Goal: Transaction & Acquisition: Download file/media

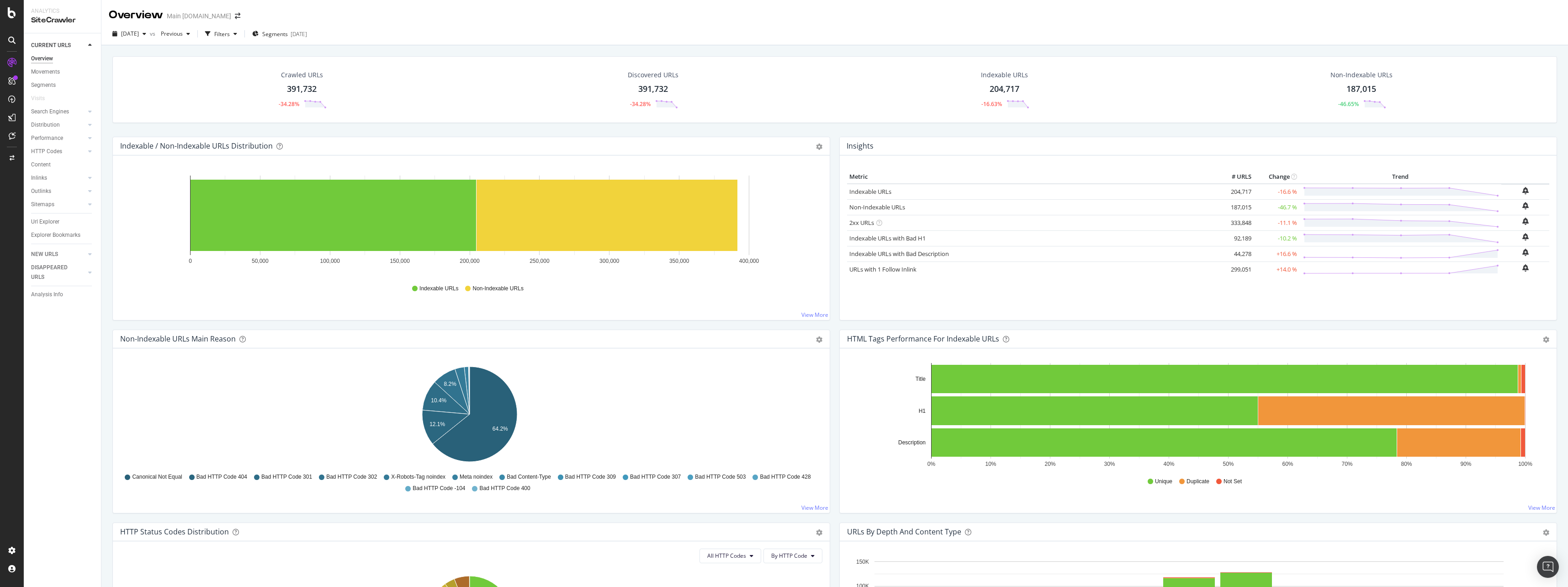
click at [306, 85] on div "391,732" at bounding box center [302, 89] width 30 height 12
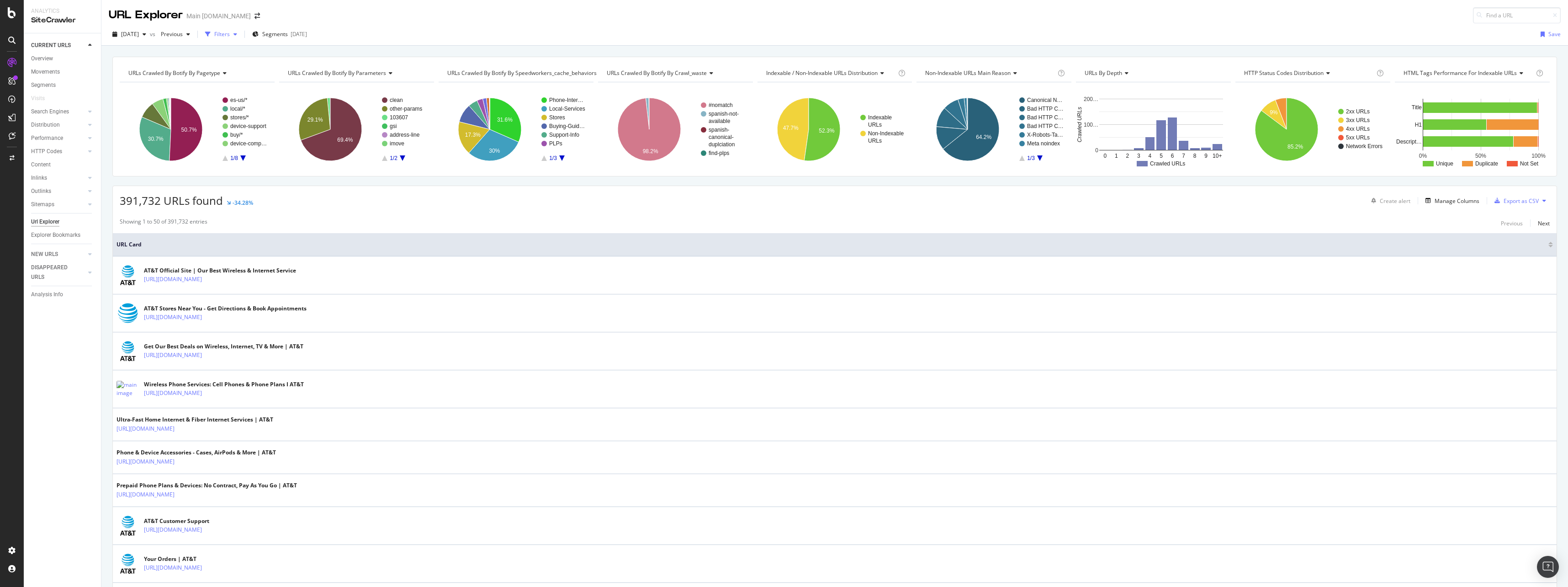
click at [230, 37] on div "Filters" at bounding box center [222, 34] width 16 height 8
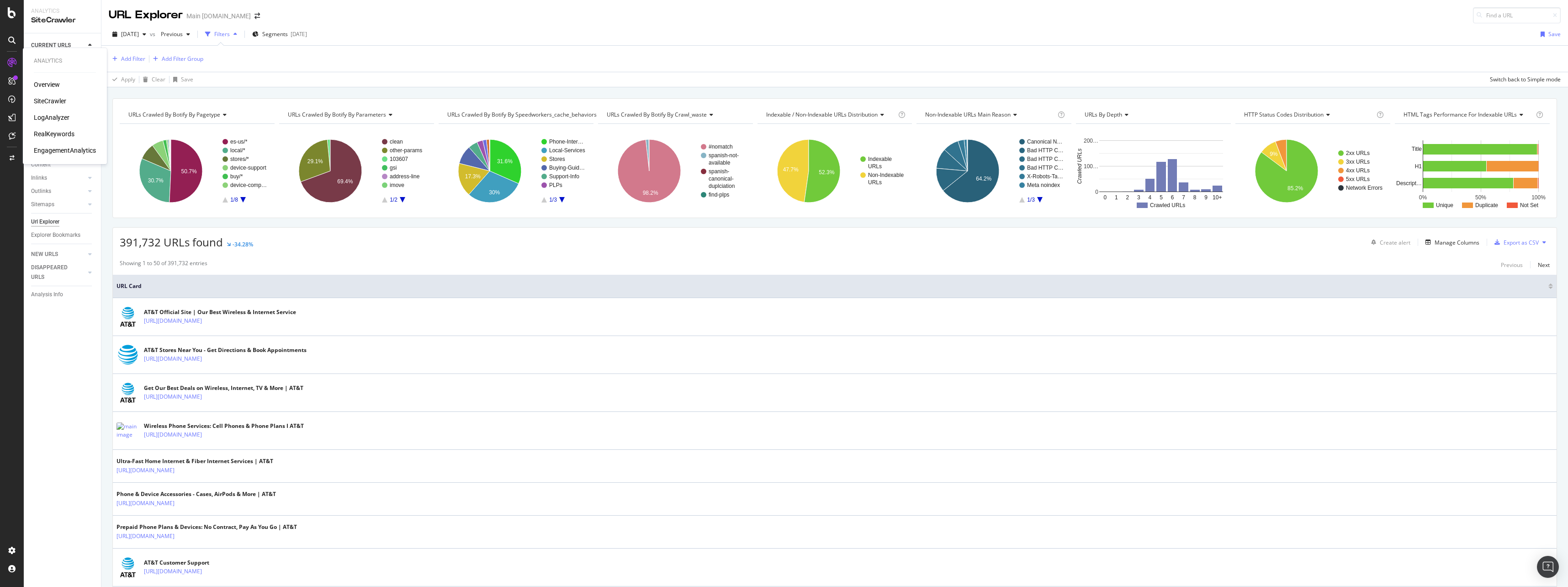
click at [46, 112] on div "Overview SiteCrawler LogAnalyzer RealKeywords EngagementAnalytics" at bounding box center [65, 117] width 62 height 75
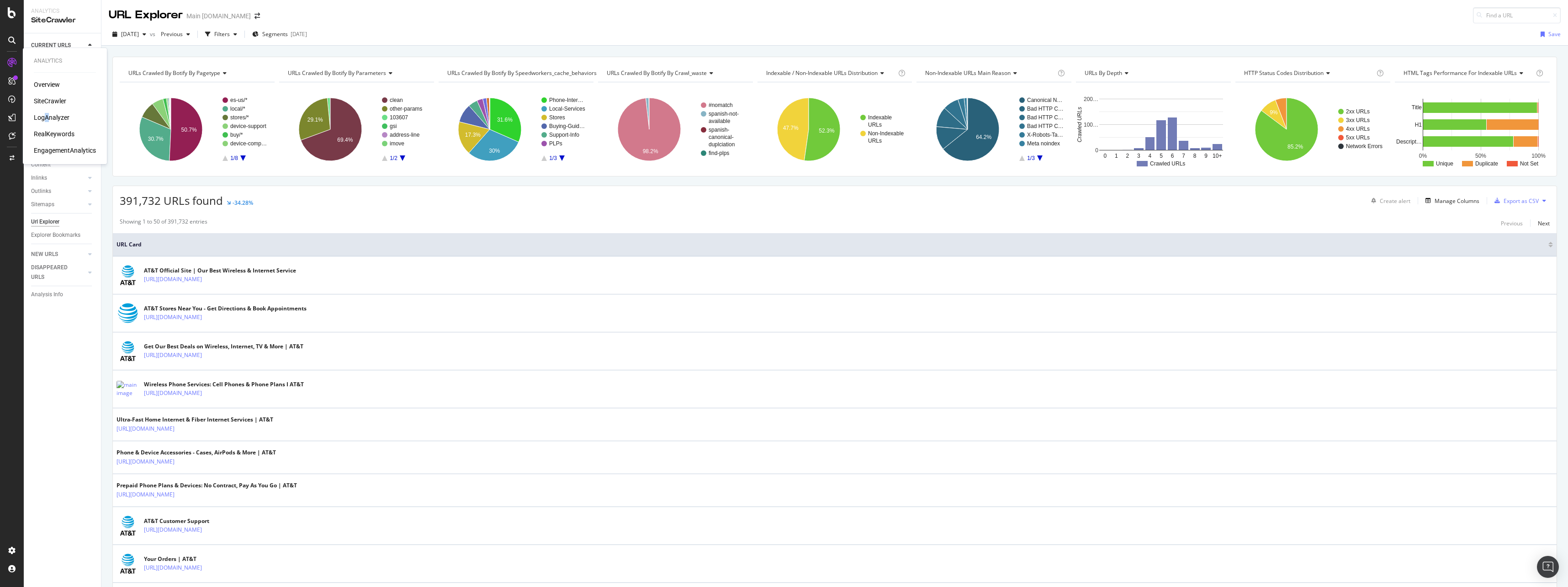
click at [48, 116] on div "LogAnalyzer" at bounding box center [51, 117] width 36 height 9
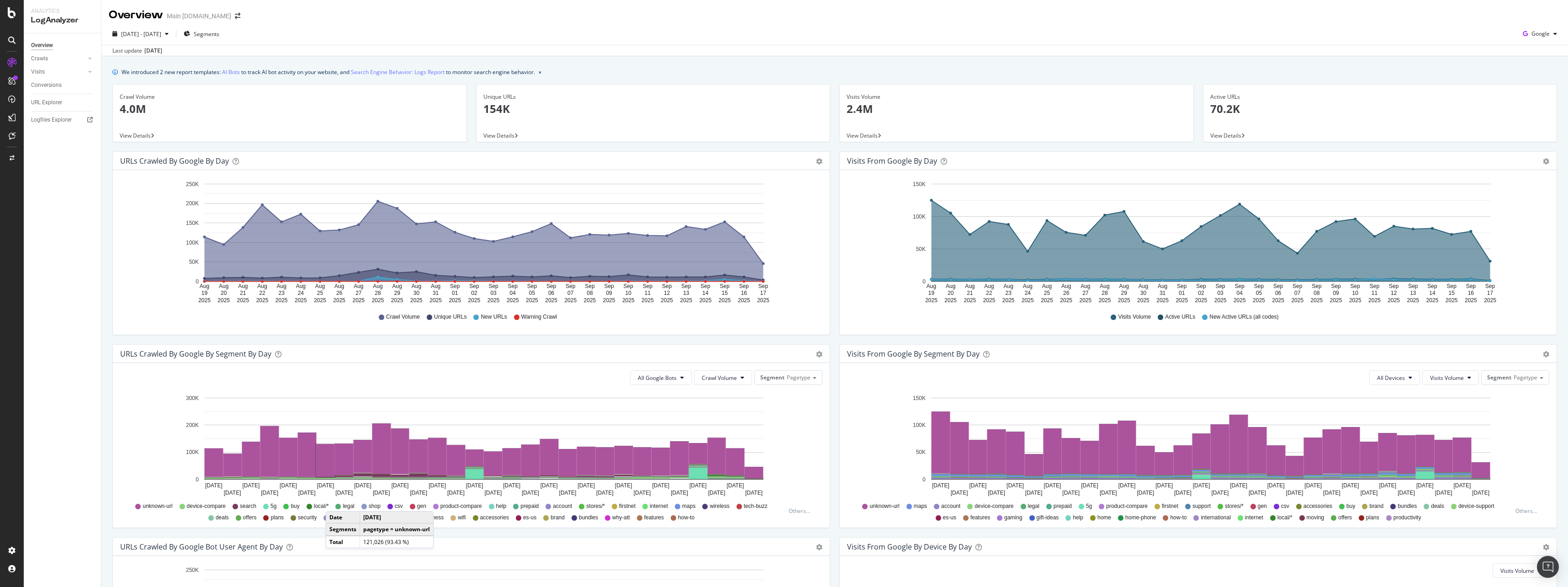
click at [138, 110] on p "4.0M" at bounding box center [289, 109] width 340 height 16
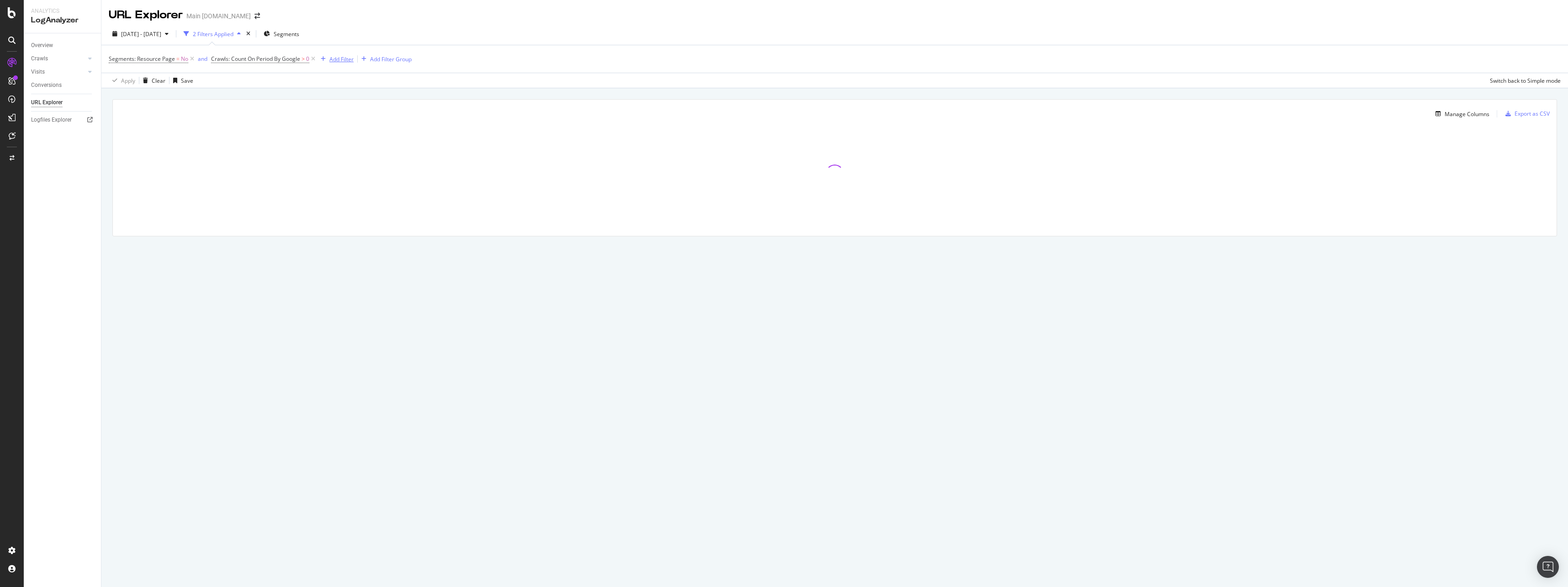
click at [330, 58] on div "Add Filter" at bounding box center [341, 59] width 24 height 8
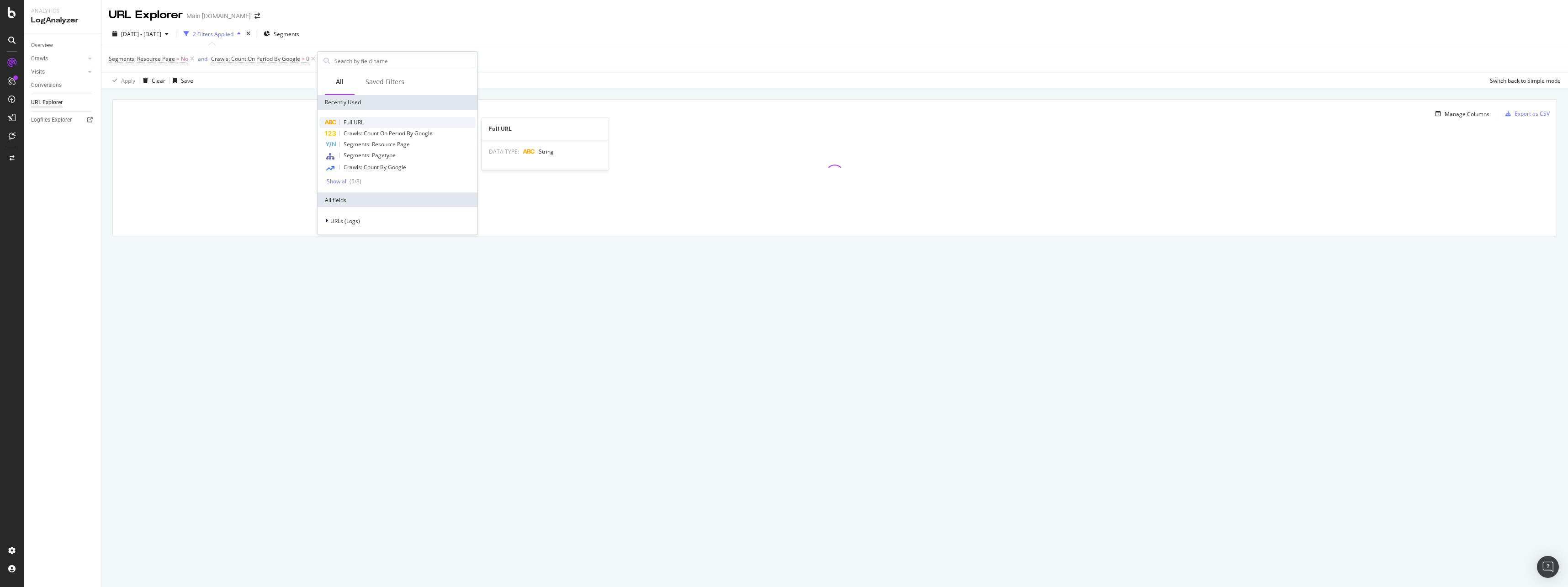
click at [345, 122] on span "Full URL" at bounding box center [353, 123] width 20 height 8
click at [361, 97] on input "text" at bounding box center [375, 98] width 100 height 14
paste input "https://www.business.att.com"
type input "https://www.business.att.com"
click at [411, 117] on div "Apply" at bounding box center [418, 118] width 14 height 8
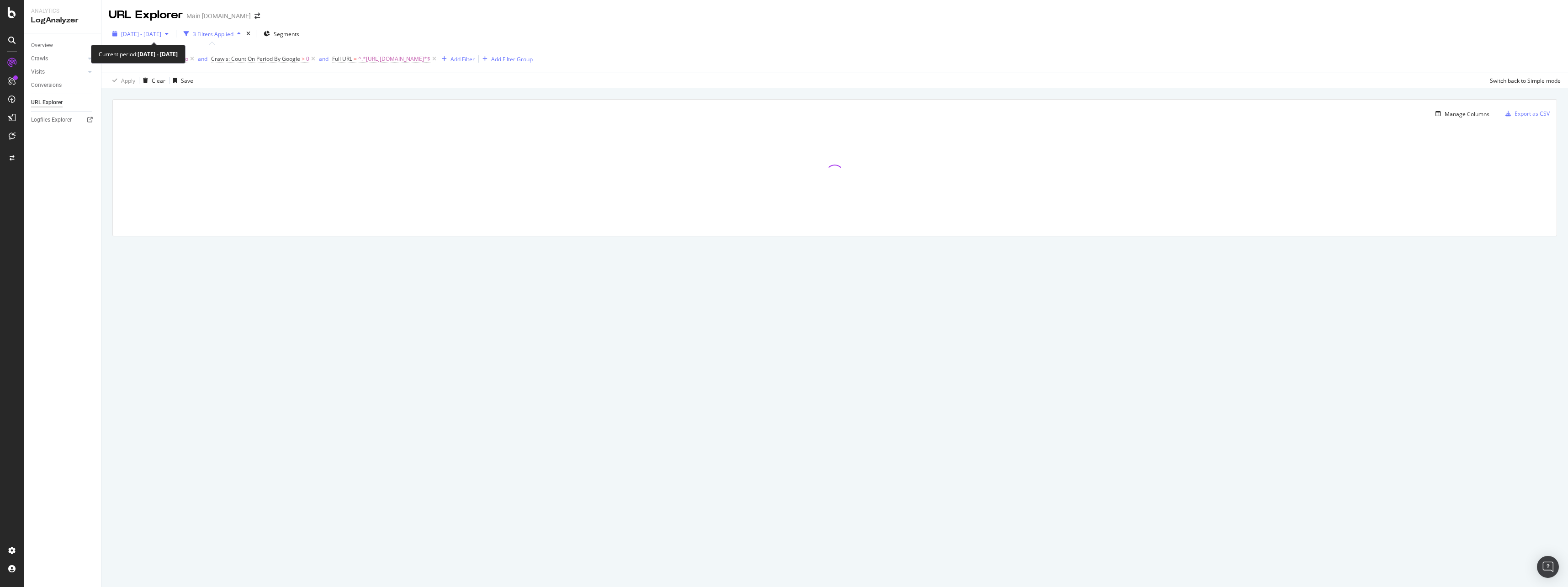
click at [161, 37] on span "2025 Aug. 19th - Sep. 17th" at bounding box center [141, 34] width 40 height 8
click at [141, 85] on div "Last 3 Months" at bounding box center [150, 87] width 36 height 8
type input "2025/06/18"
click at [218, 174] on div "Apply" at bounding box center [211, 170] width 14 height 14
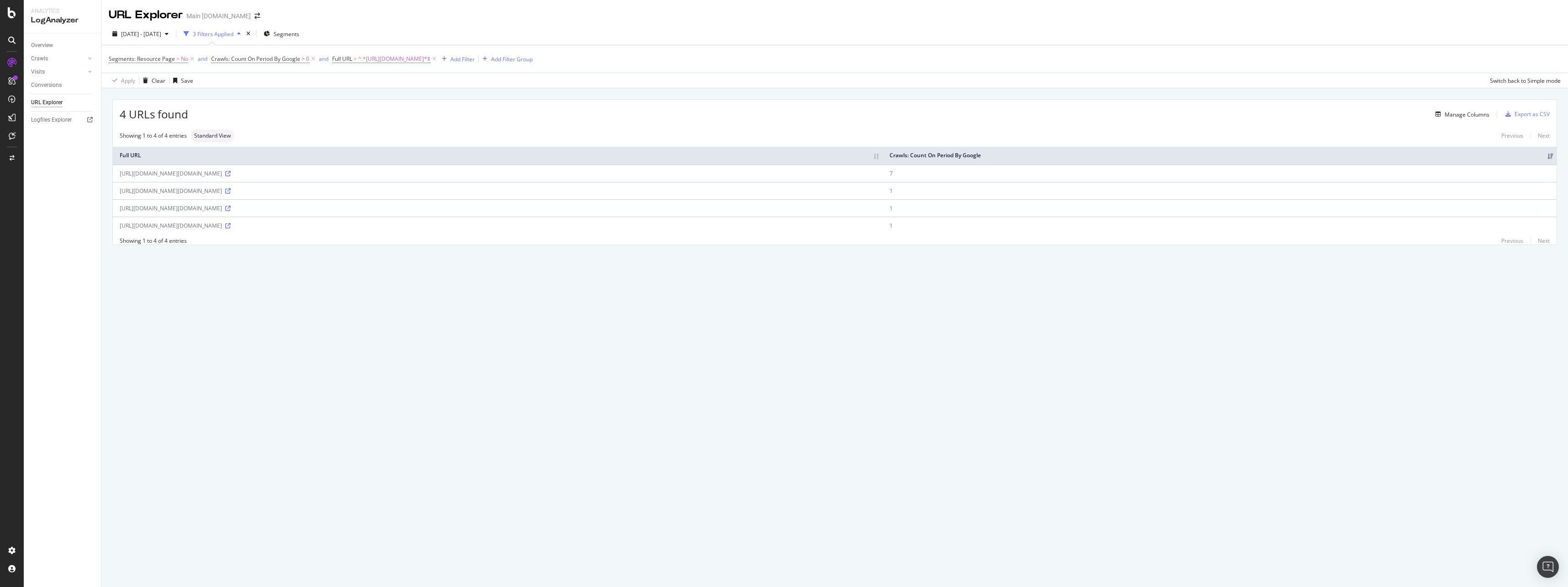
click at [233, 34] on div "3 Filters Applied" at bounding box center [213, 34] width 40 height 8
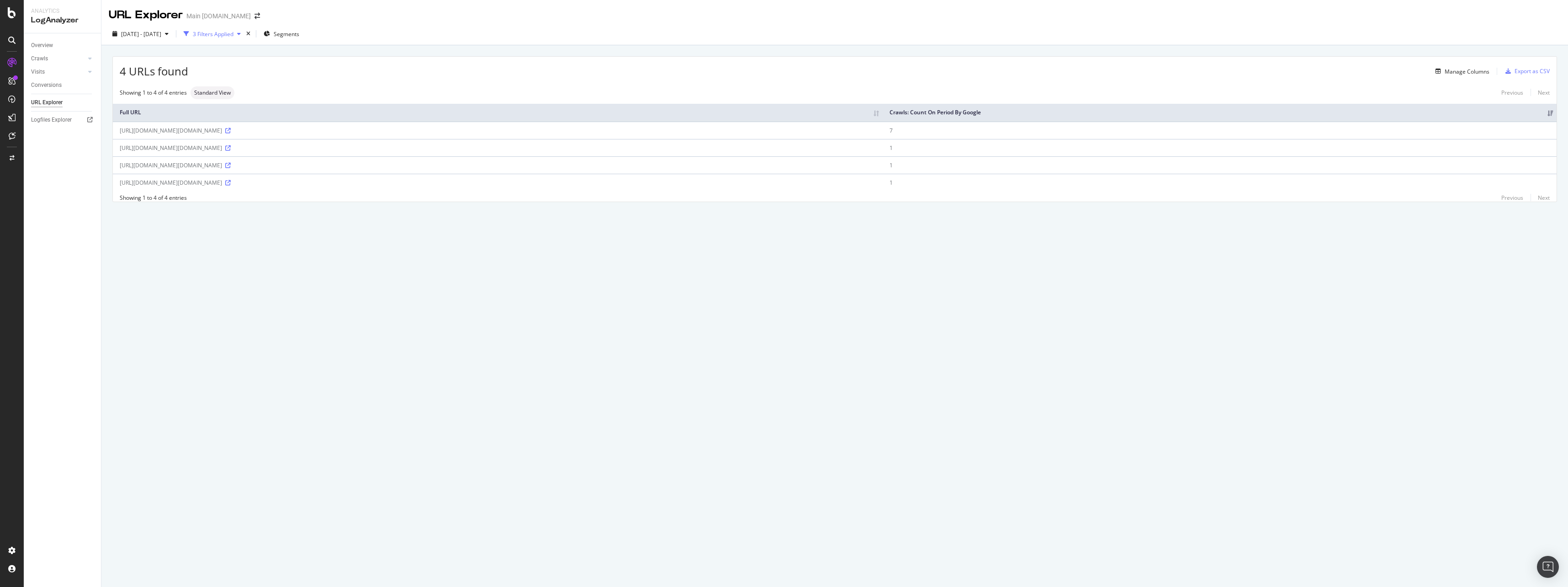
click at [233, 35] on div "3 Filters Applied" at bounding box center [213, 34] width 40 height 8
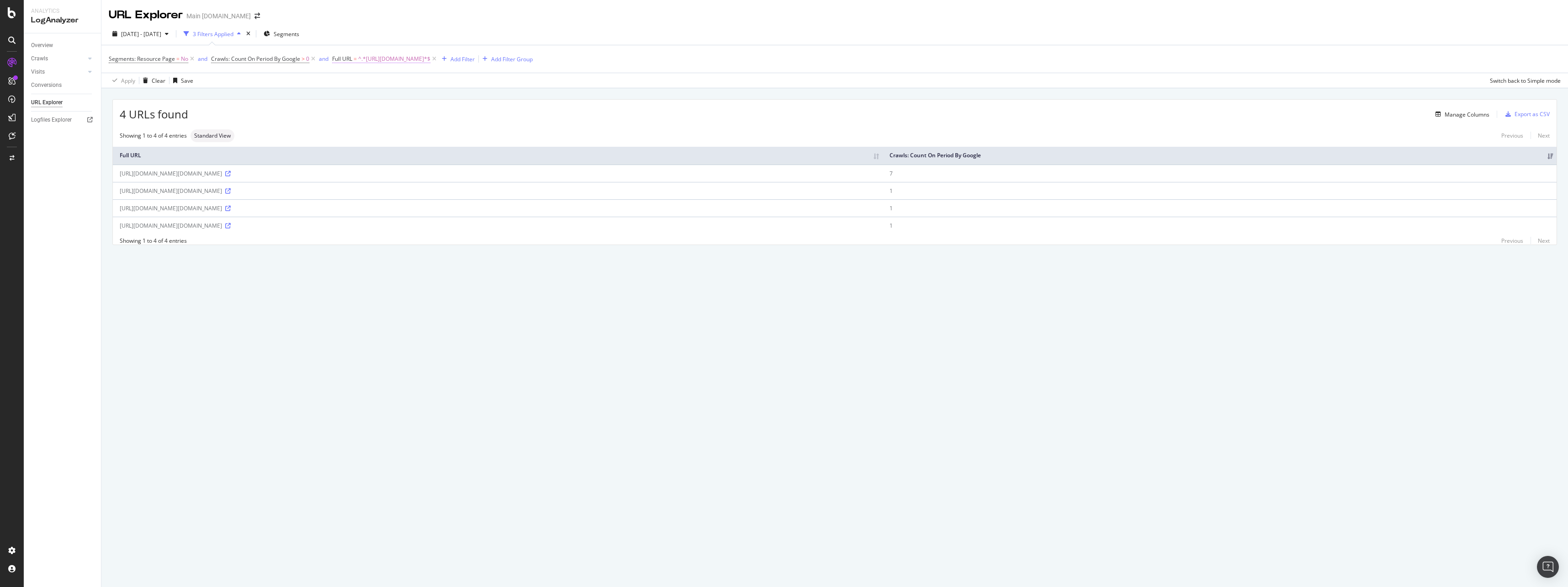
click at [372, 61] on span "^.*https://www.business.att.com.*$" at bounding box center [394, 59] width 72 height 13
click at [377, 97] on input "https://www.business.att.com" at bounding box center [384, 97] width 86 height 14
click at [377, 98] on input "https://www.business.att.com" at bounding box center [384, 97] width 86 height 14
drag, startPoint x: 377, startPoint y: 98, endPoint x: 300, endPoint y: 94, distance: 77.1
click at [300, 94] on body "Analytics LogAnalyzer Overview Crawls Daily Distribution Segments Distribution …" at bounding box center [784, 294] width 1568 height 587
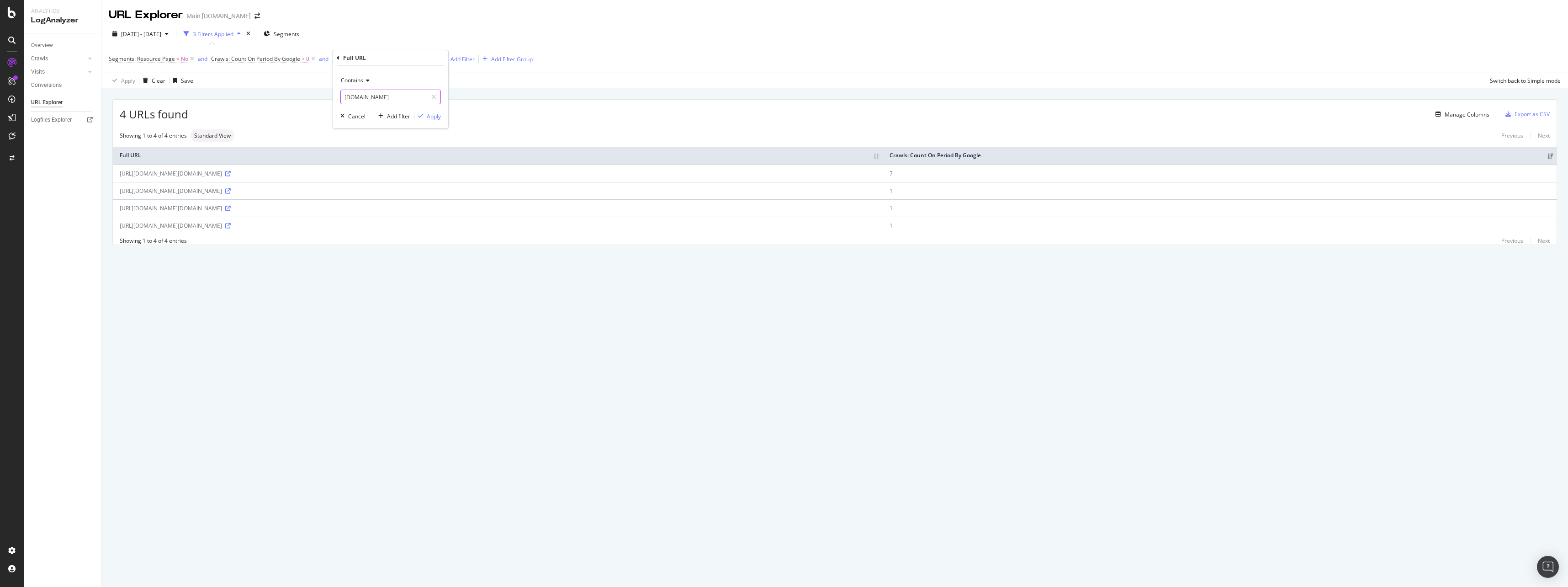
type input "[DOMAIN_NAME]"
click at [432, 114] on div "Apply" at bounding box center [434, 116] width 14 height 8
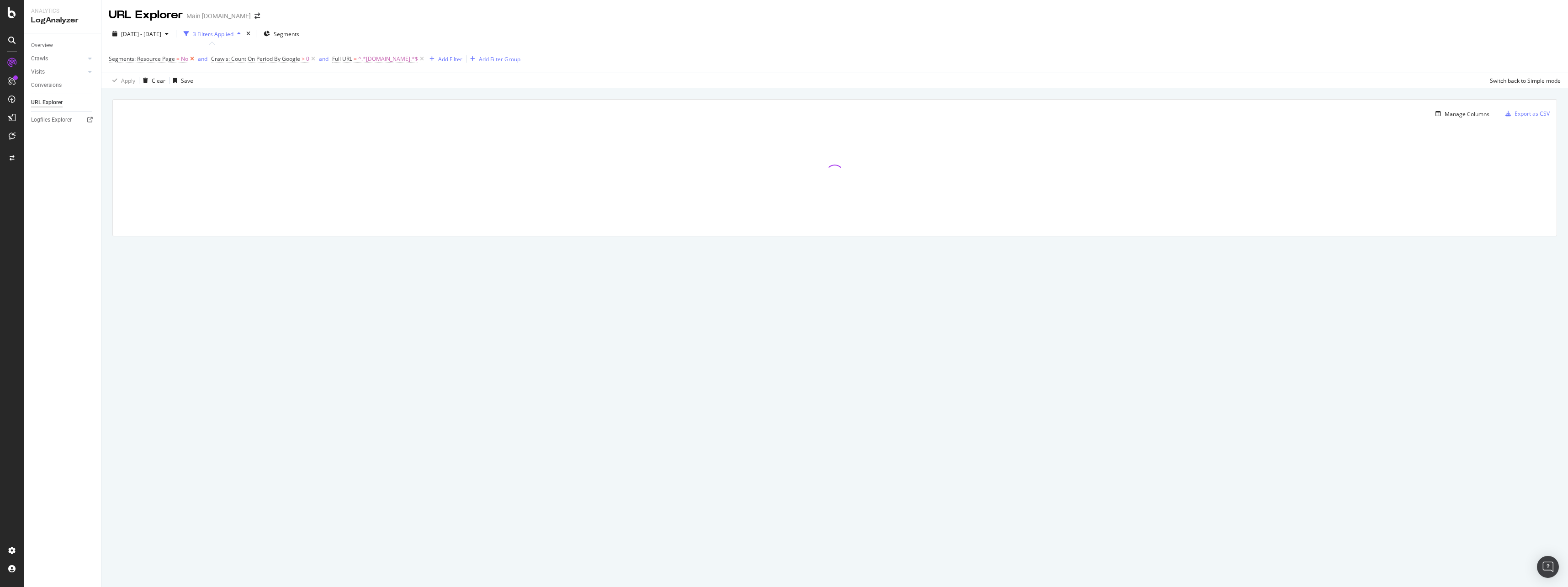
click at [195, 59] on icon at bounding box center [192, 59] width 8 height 9
click at [210, 60] on icon at bounding box center [211, 59] width 8 height 9
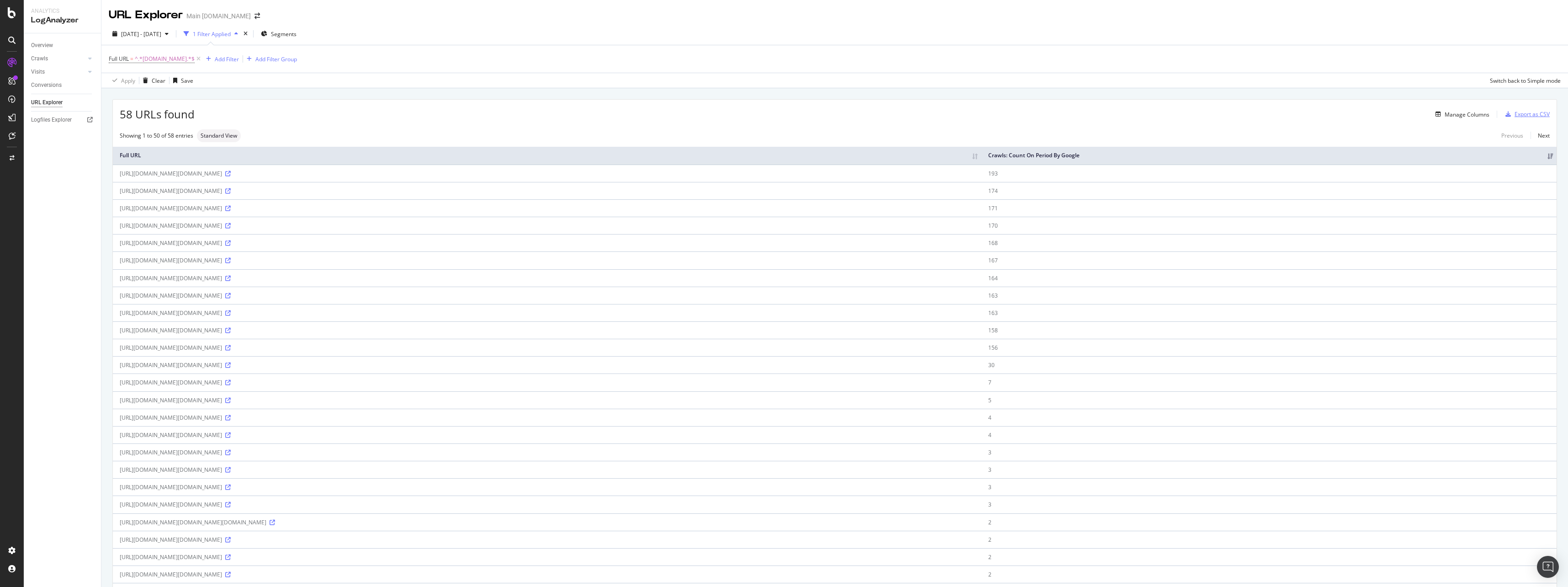
drag, startPoint x: 1535, startPoint y: 123, endPoint x: 1528, endPoint y: 115, distance: 10.6
click at [1533, 122] on div "58 URLs found Manage Columns Export as CSV Showing 1 to 50 of 58 entries Standa…" at bounding box center [834, 573] width 1444 height 947
click at [1527, 114] on div "Export as CSV" at bounding box center [1532, 114] width 35 height 8
drag, startPoint x: 117, startPoint y: 25, endPoint x: 187, endPoint y: 38, distance: 71.2
click at [187, 38] on div "2025 Jun. 18th - Sep. 17th 1 Filter Applied Segments Full URL = ^.*business.att…" at bounding box center [835, 55] width 1466 height 65
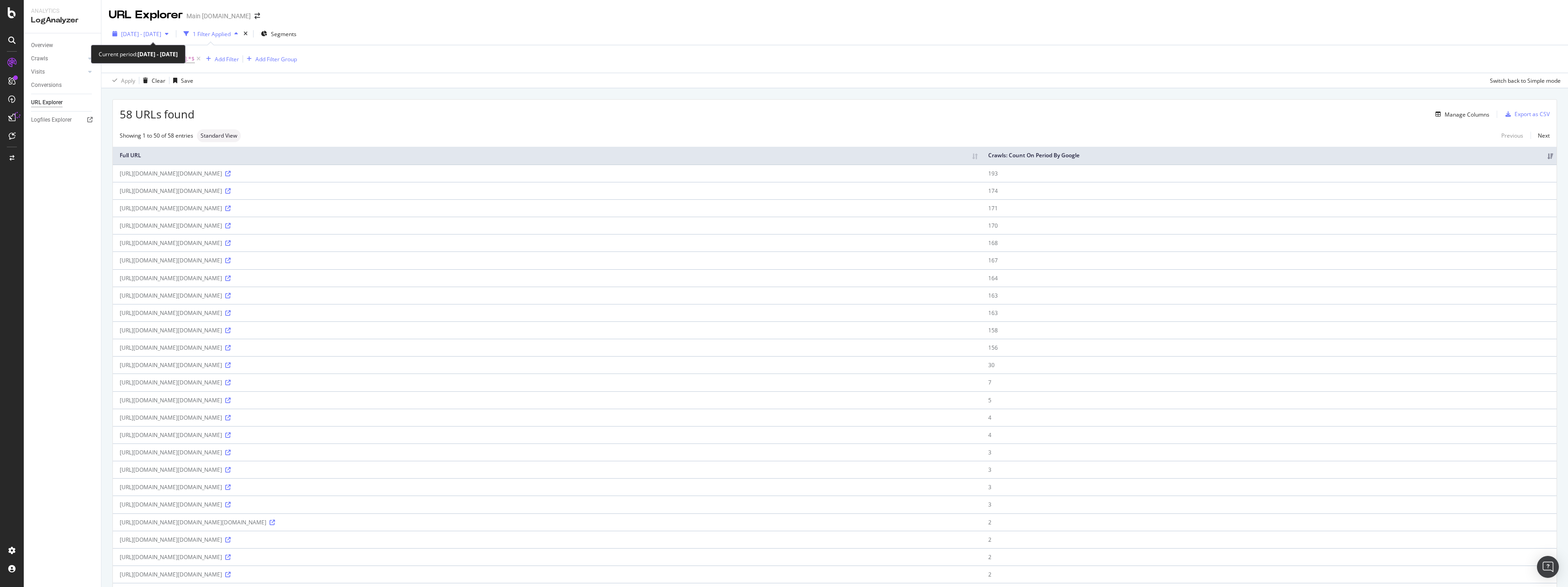
copy span "[DATE] - [DATE]"
click at [1520, 113] on div "Export as CSV" at bounding box center [1532, 114] width 35 height 8
click at [1515, 114] on div "Export as CSV" at bounding box center [1532, 114] width 35 height 8
click at [147, 59] on span "^.*[DOMAIN_NAME].*$" at bounding box center [165, 59] width 60 height 13
click at [169, 97] on input "[DOMAIN_NAME]" at bounding box center [160, 97] width 86 height 14
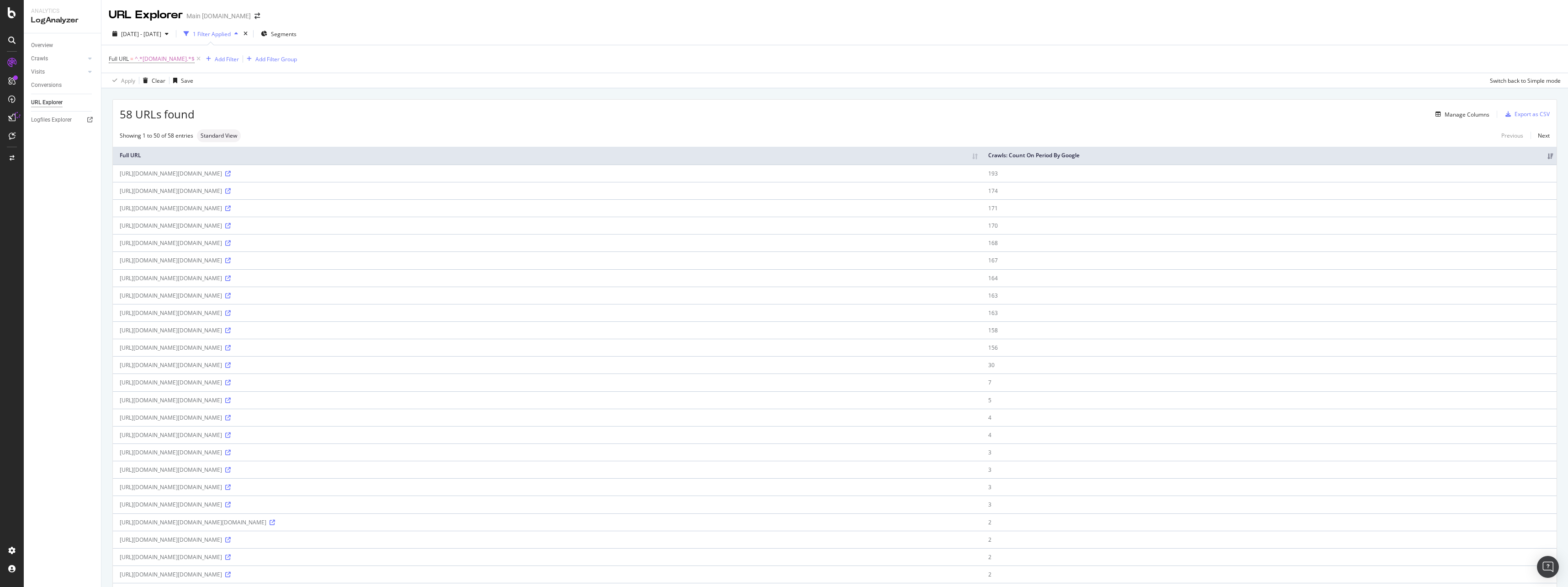
click at [267, 102] on div "58 URLs found Manage Columns Export as CSV" at bounding box center [834, 111] width 1444 height 22
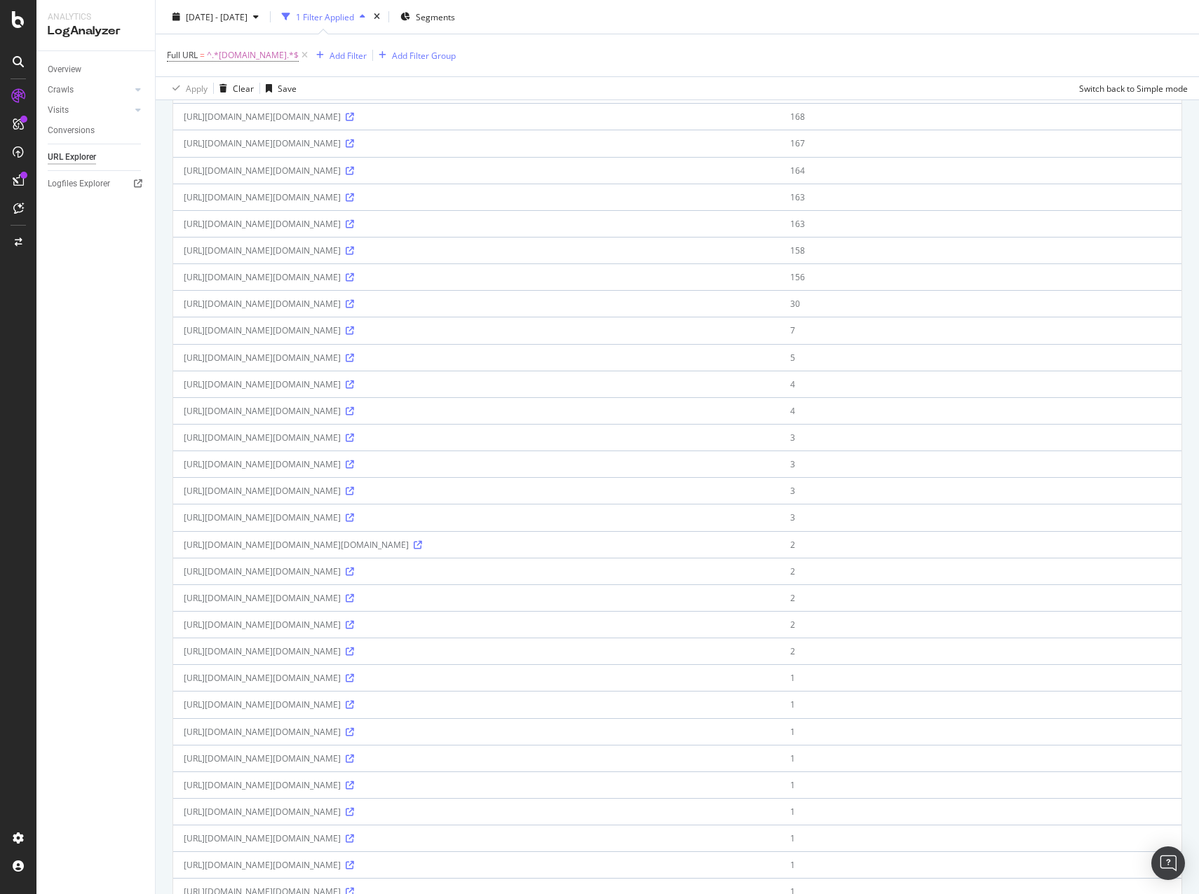
scroll to position [280, 0]
drag, startPoint x: 79, startPoint y: 69, endPoint x: 83, endPoint y: 83, distance: 14.6
click at [79, 69] on div "Overview" at bounding box center [65, 69] width 34 height 15
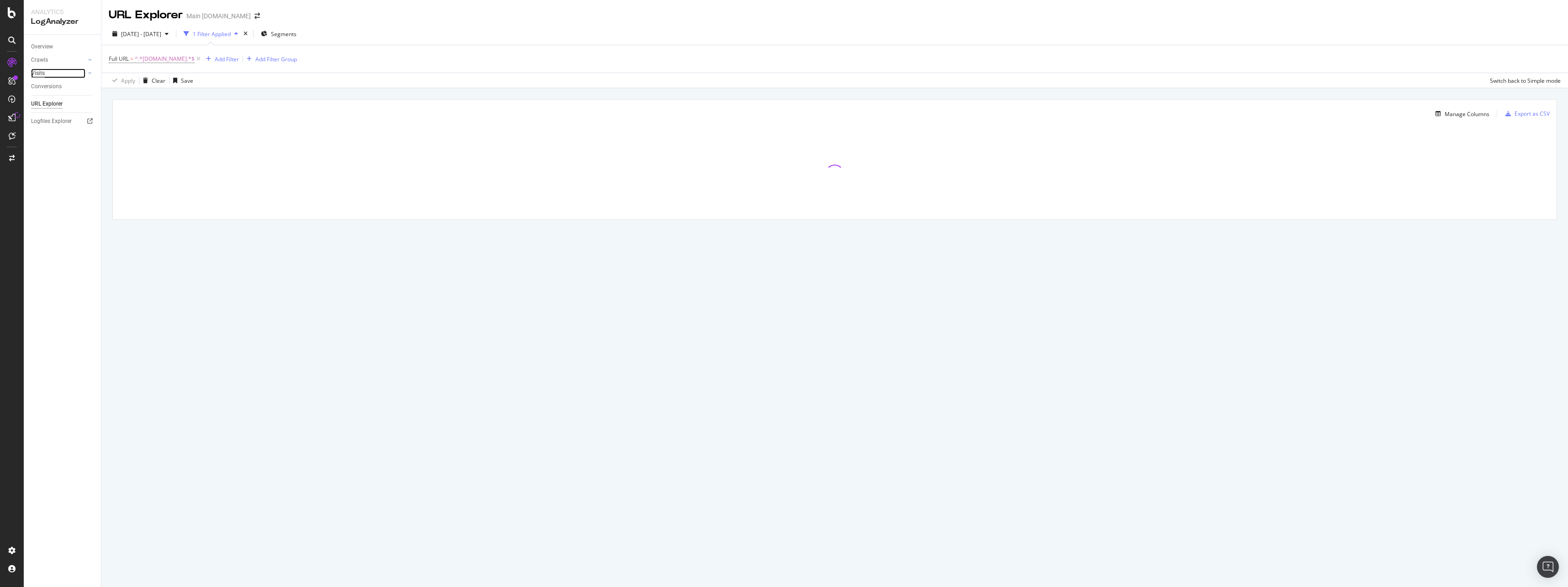
click at [36, 72] on div "Visits" at bounding box center [38, 73] width 14 height 10
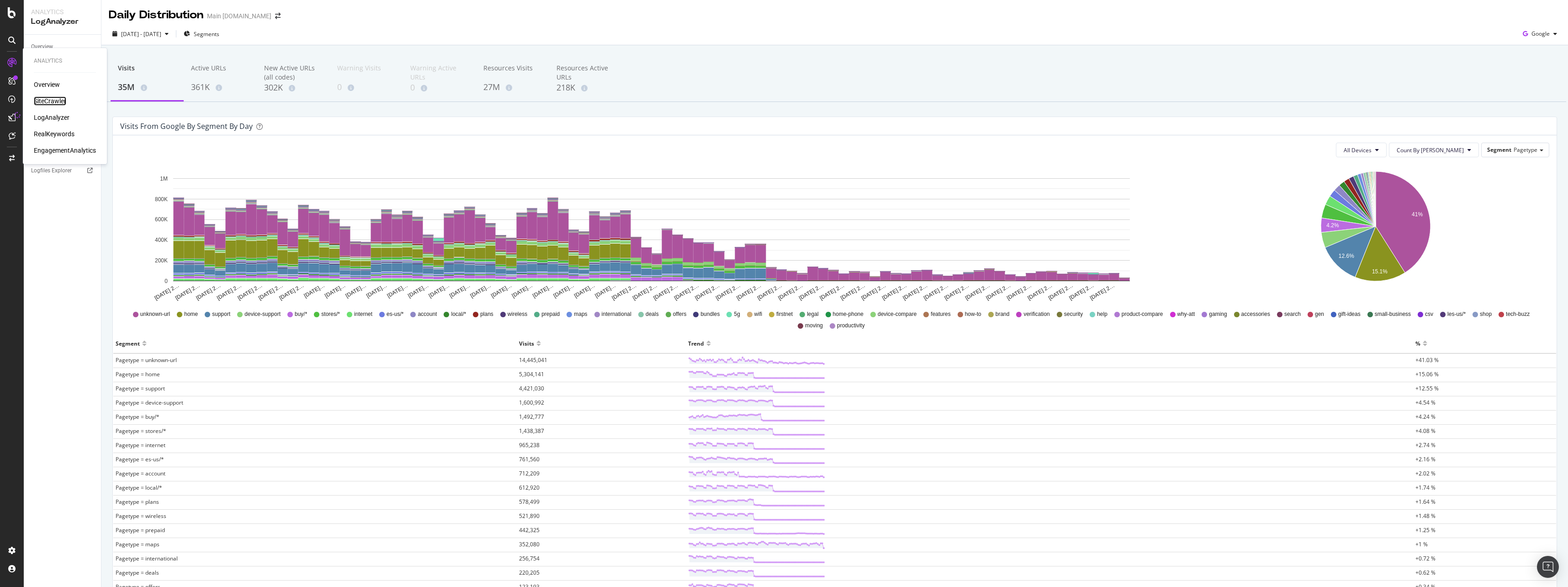
click at [50, 102] on div "SiteCrawler" at bounding box center [50, 101] width 33 height 9
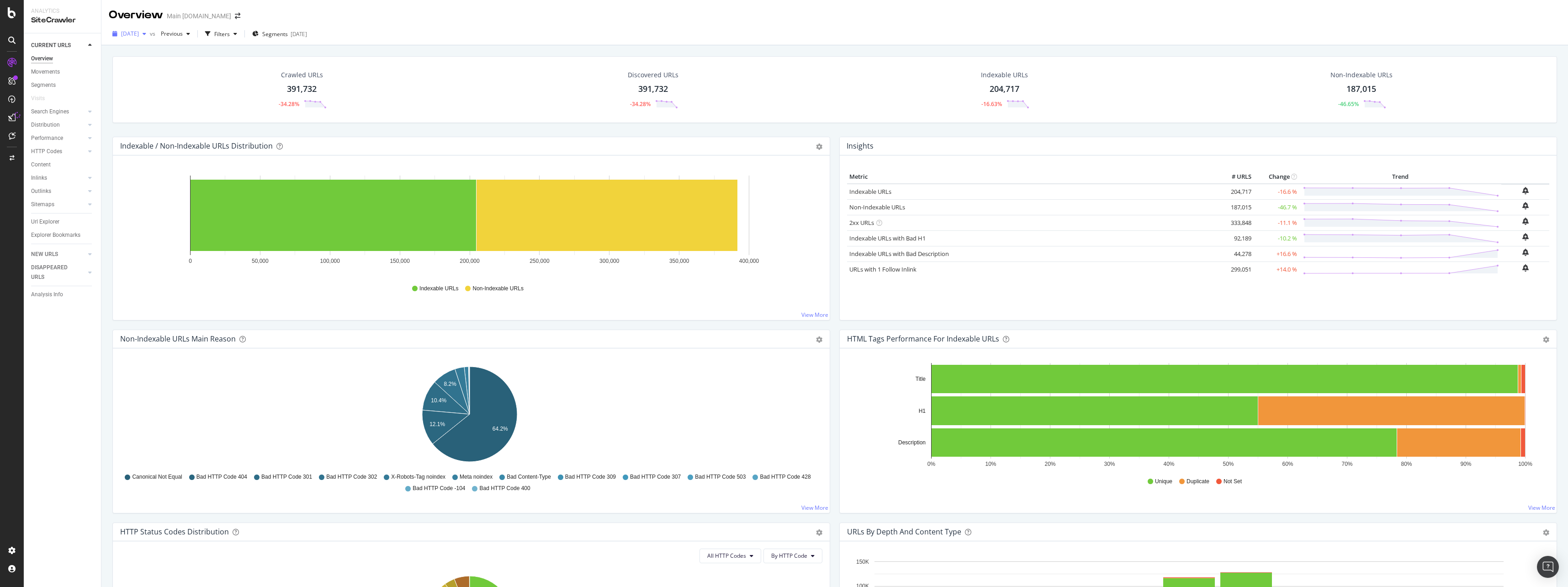
click at [139, 37] on span "[DATE]" at bounding box center [130, 34] width 18 height 8
click at [237, 31] on icon "button" at bounding box center [235, 34] width 4 height 5
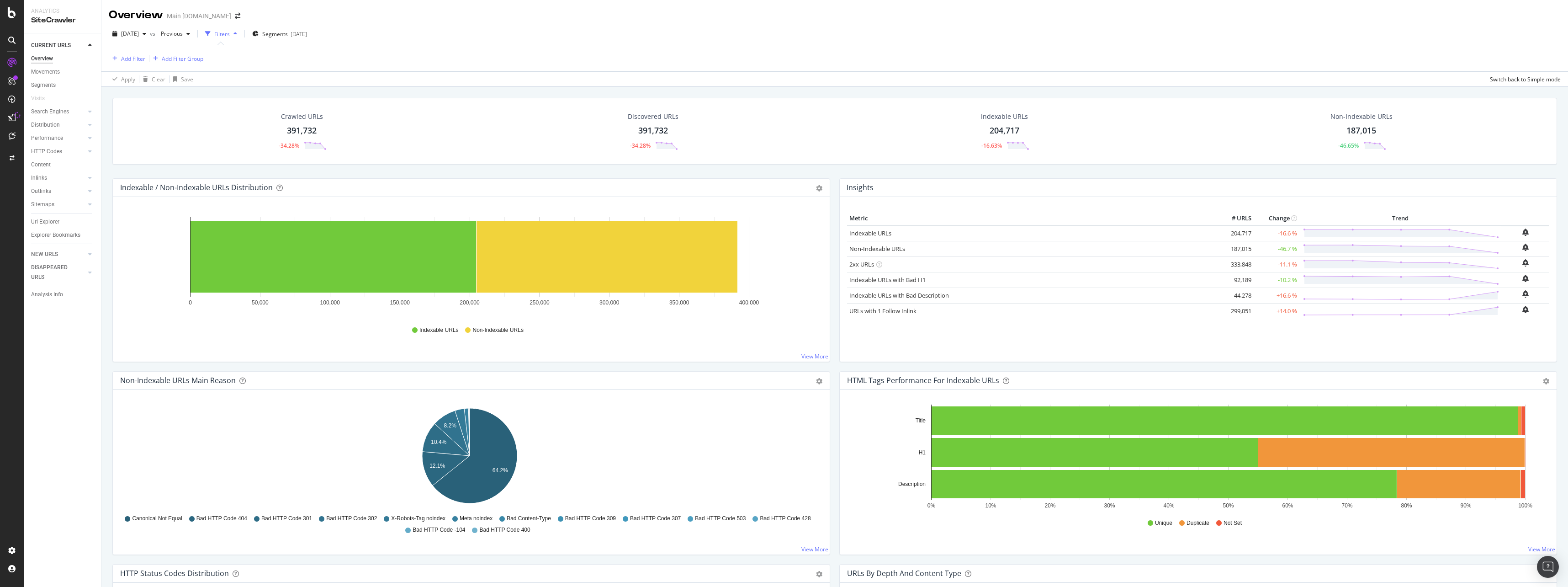
click at [285, 128] on div "Crawled URLs 391,732 -34.28%" at bounding box center [302, 131] width 68 height 48
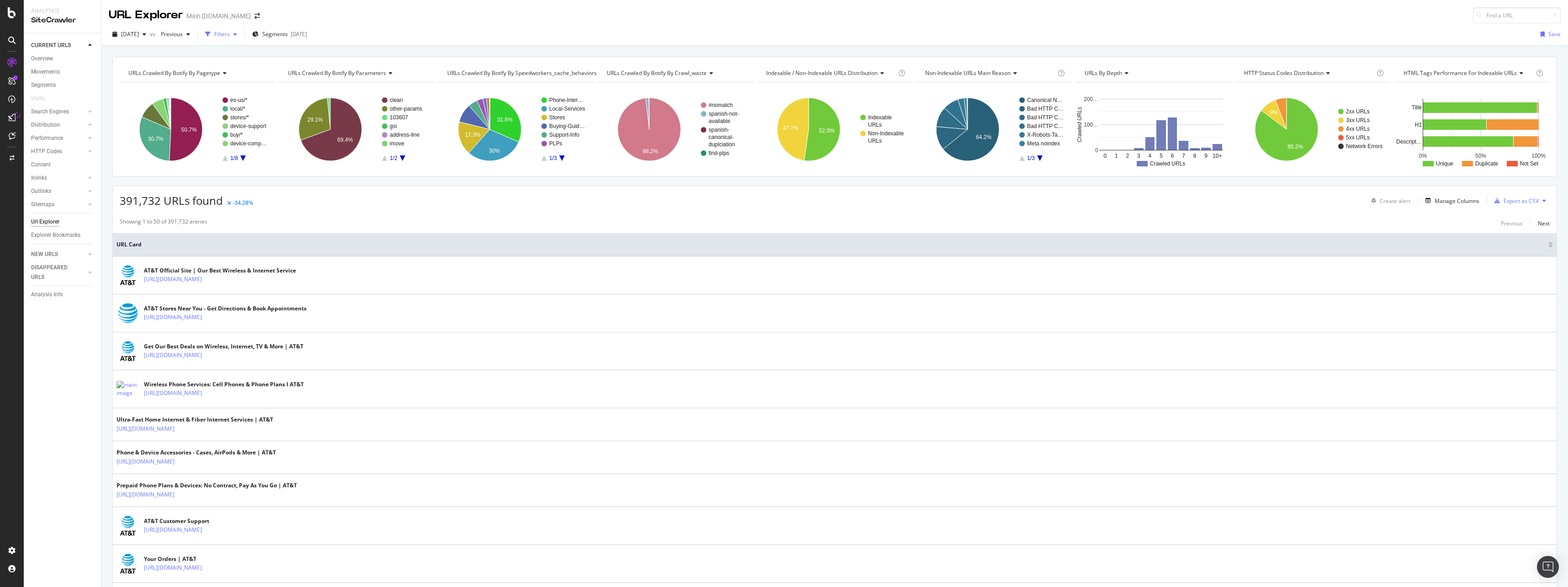
click at [230, 33] on div "Filters" at bounding box center [222, 34] width 16 height 8
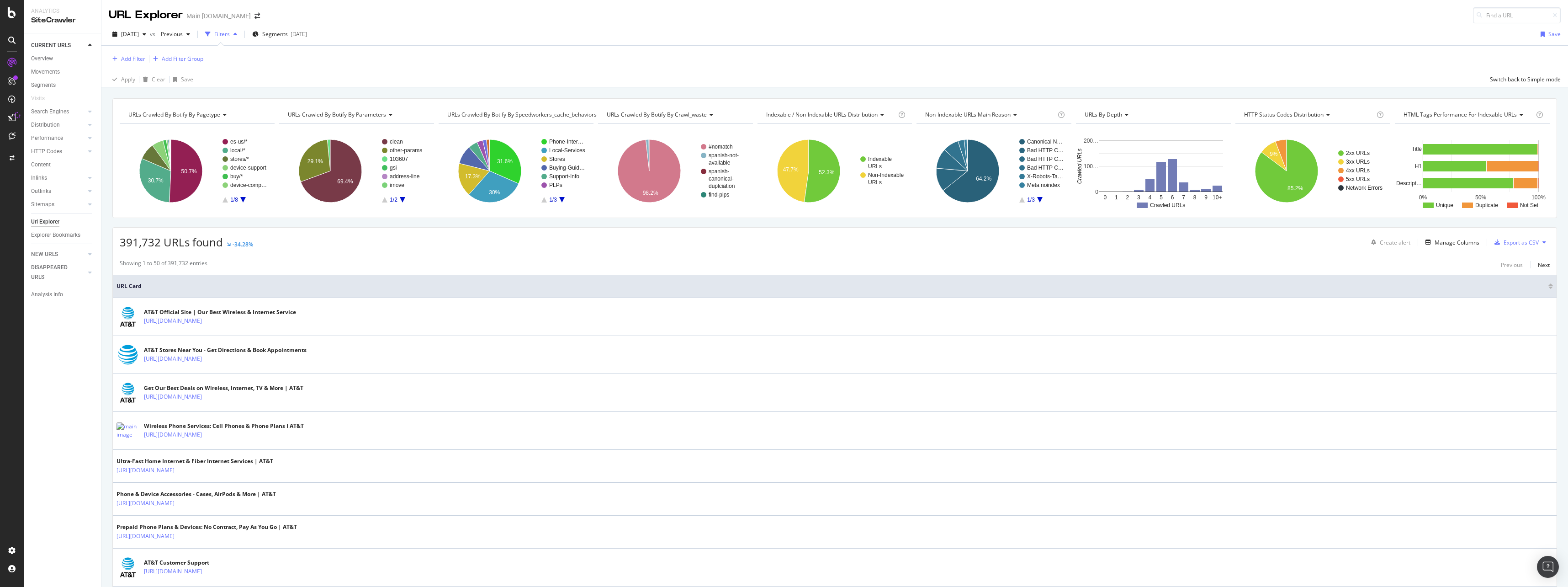
click at [230, 32] on div "Filters" at bounding box center [222, 34] width 16 height 8
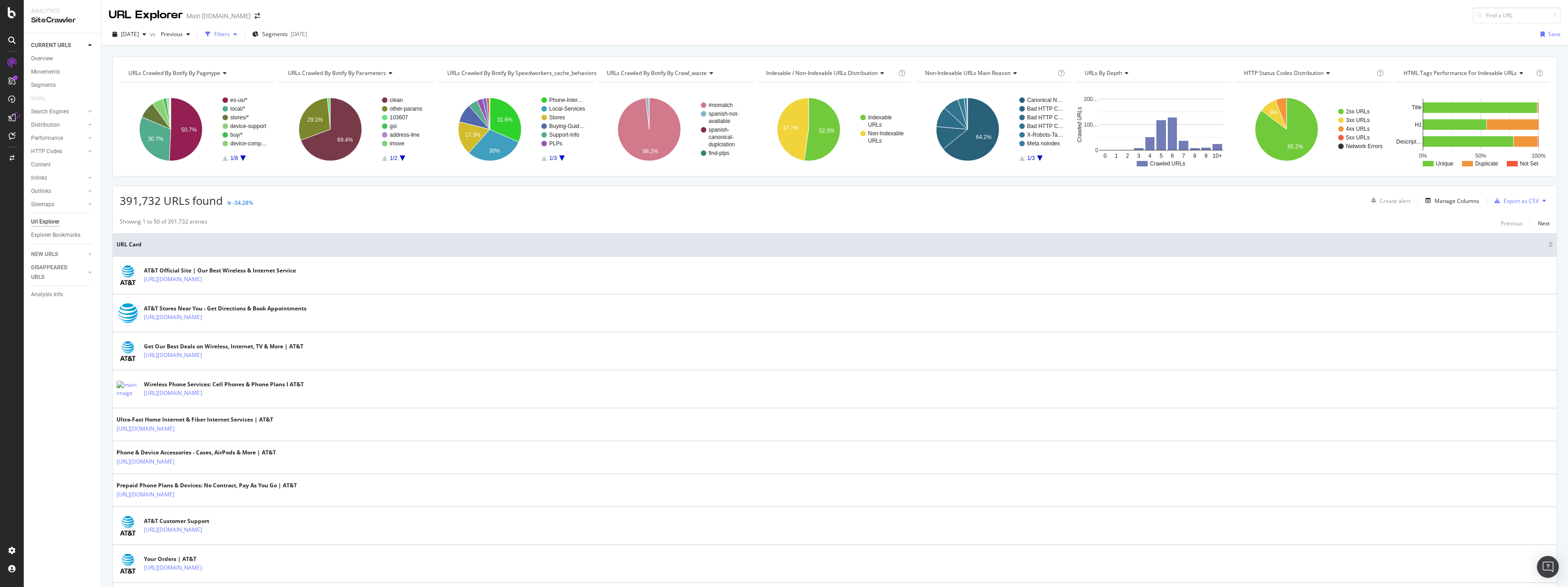
click at [230, 32] on div "Filters" at bounding box center [222, 34] width 16 height 8
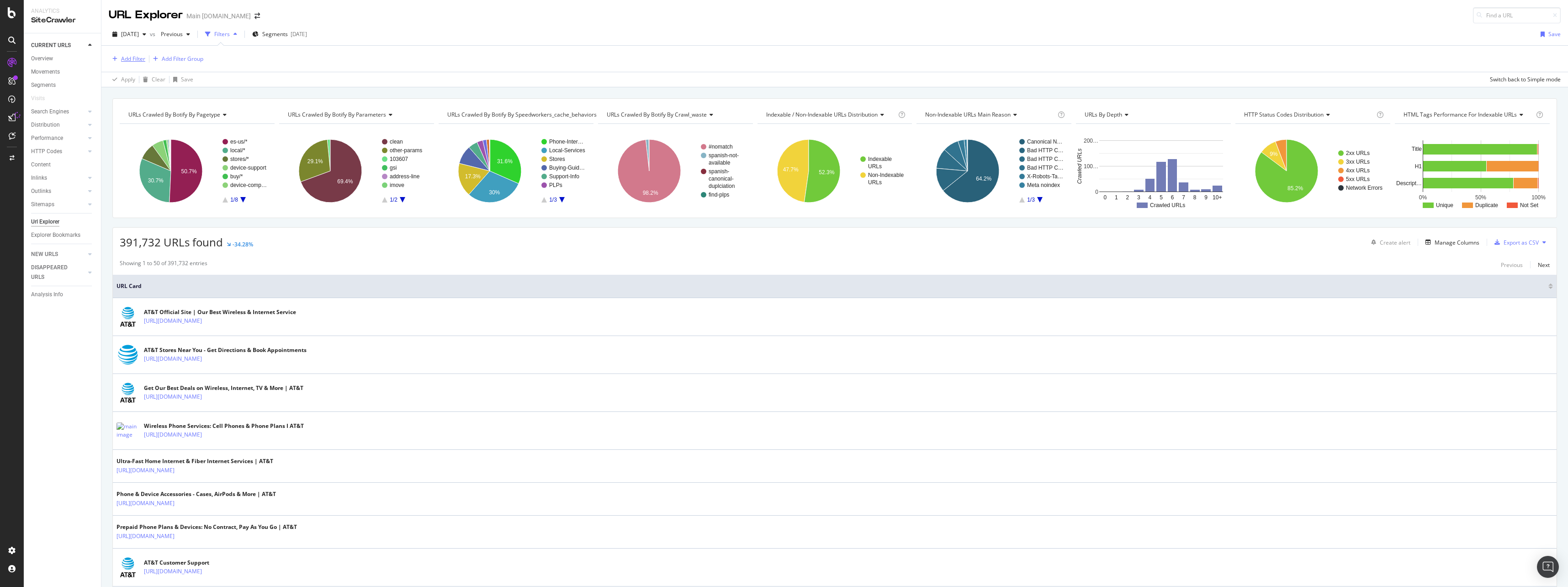
click at [136, 53] on button "Add Filter" at bounding box center [127, 59] width 36 height 11
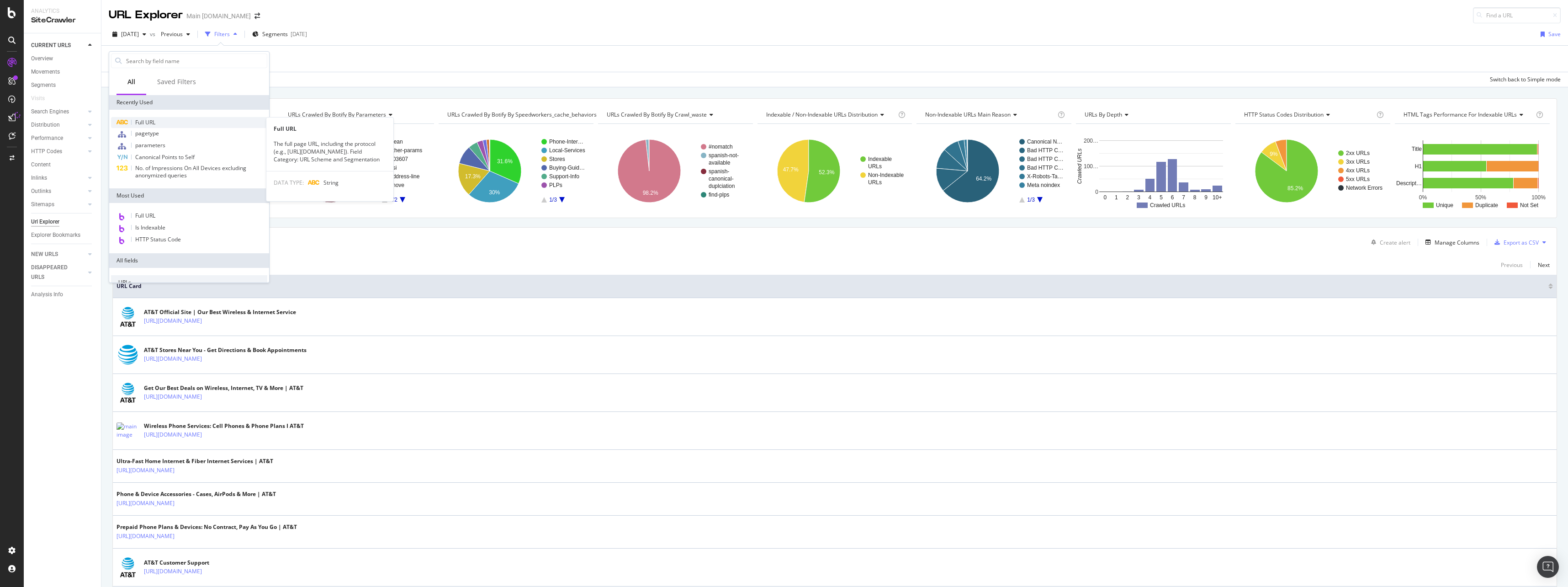
click at [172, 117] on div "Full URL" at bounding box center [189, 122] width 156 height 11
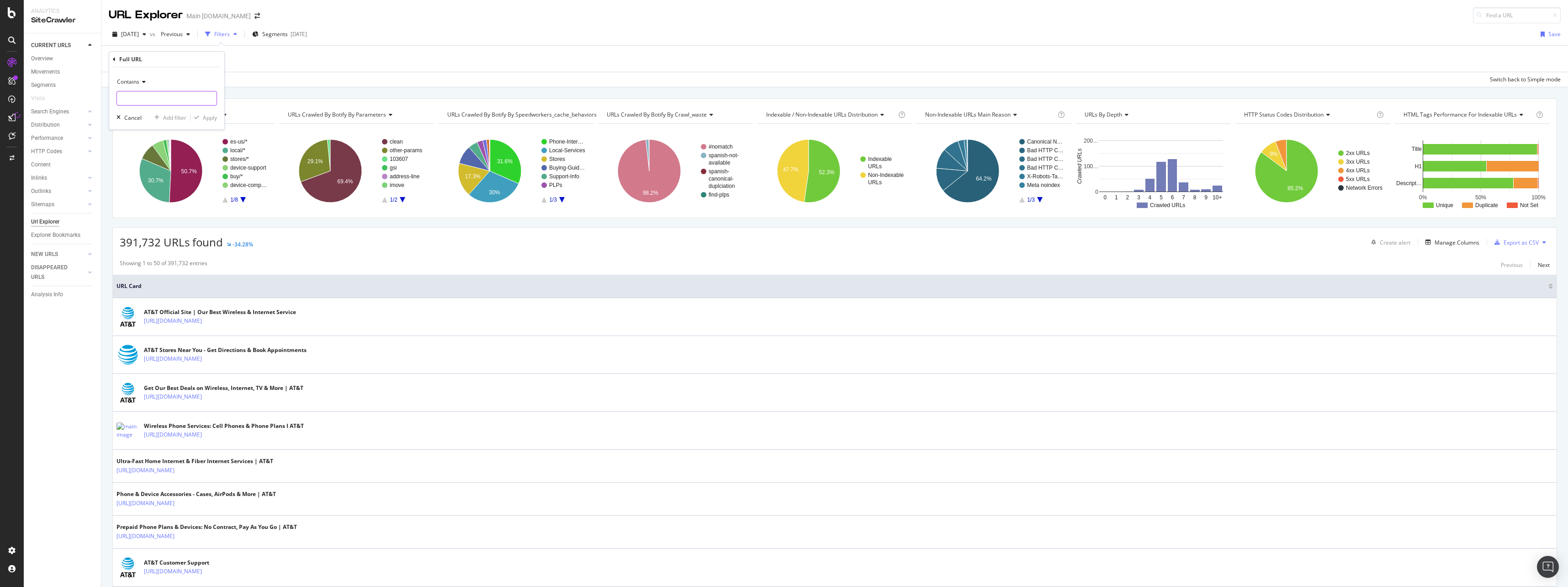
click at [163, 91] on div "Contains" at bounding box center [167, 90] width 100 height 31
paste input "[DOMAIN_NAME]"
type input "[DOMAIN_NAME]"
click at [203, 115] on div "Apply" at bounding box center [210, 118] width 14 height 8
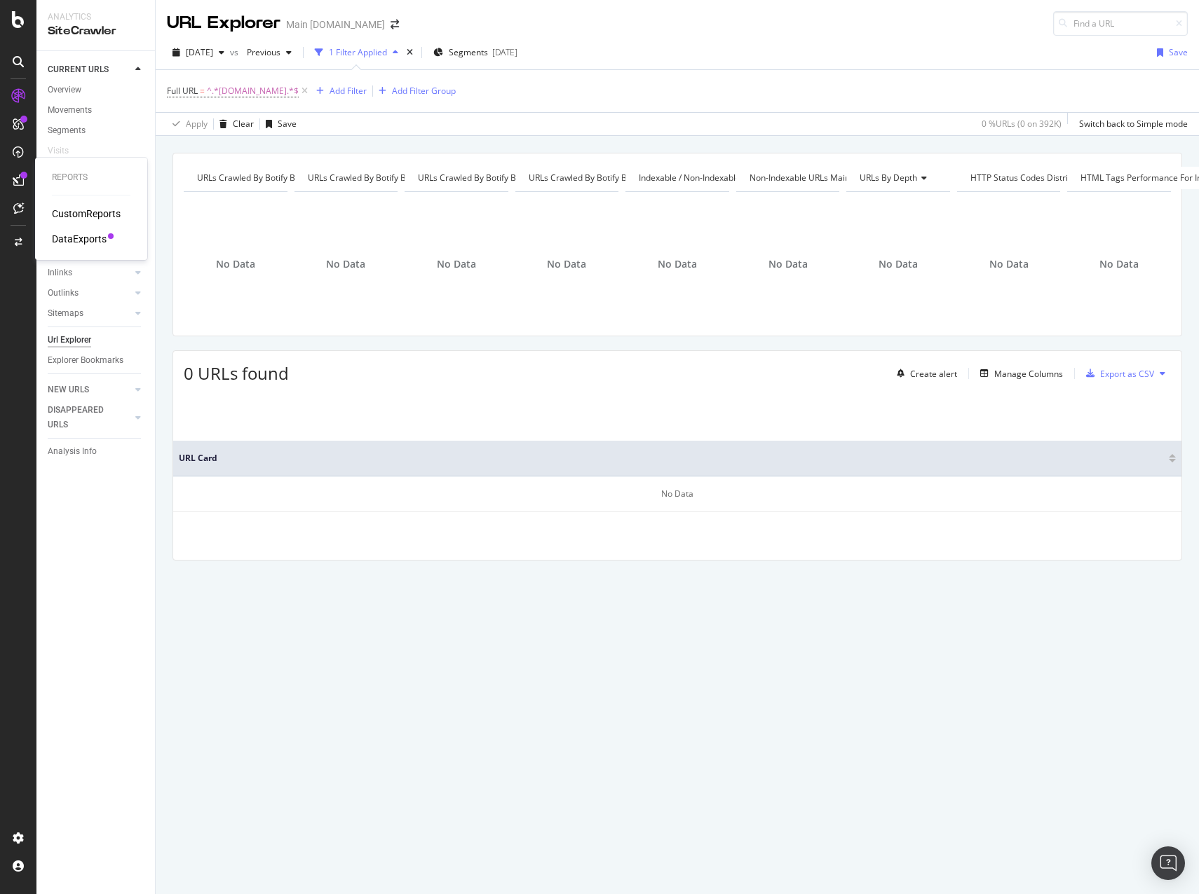
click at [20, 184] on icon at bounding box center [18, 180] width 11 height 11
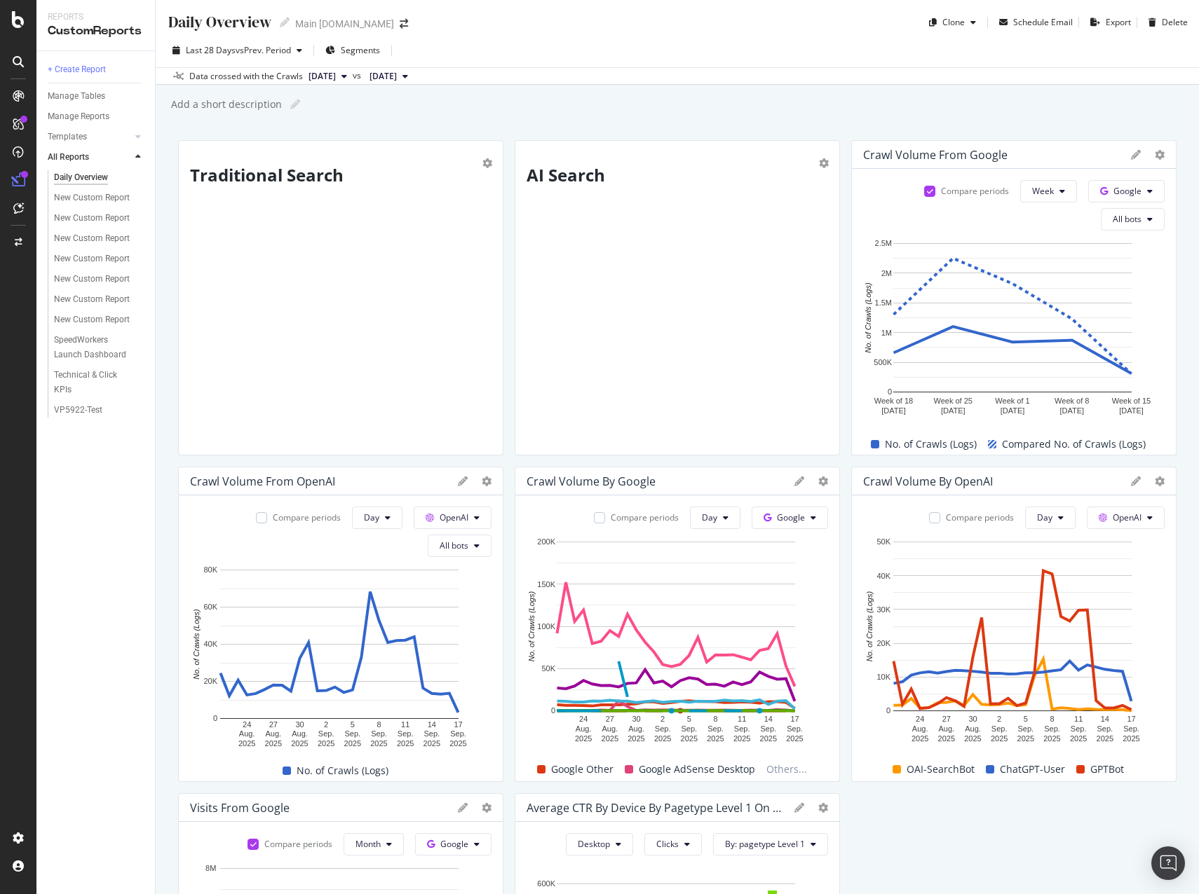
click at [18, 186] on icon at bounding box center [18, 180] width 14 height 14
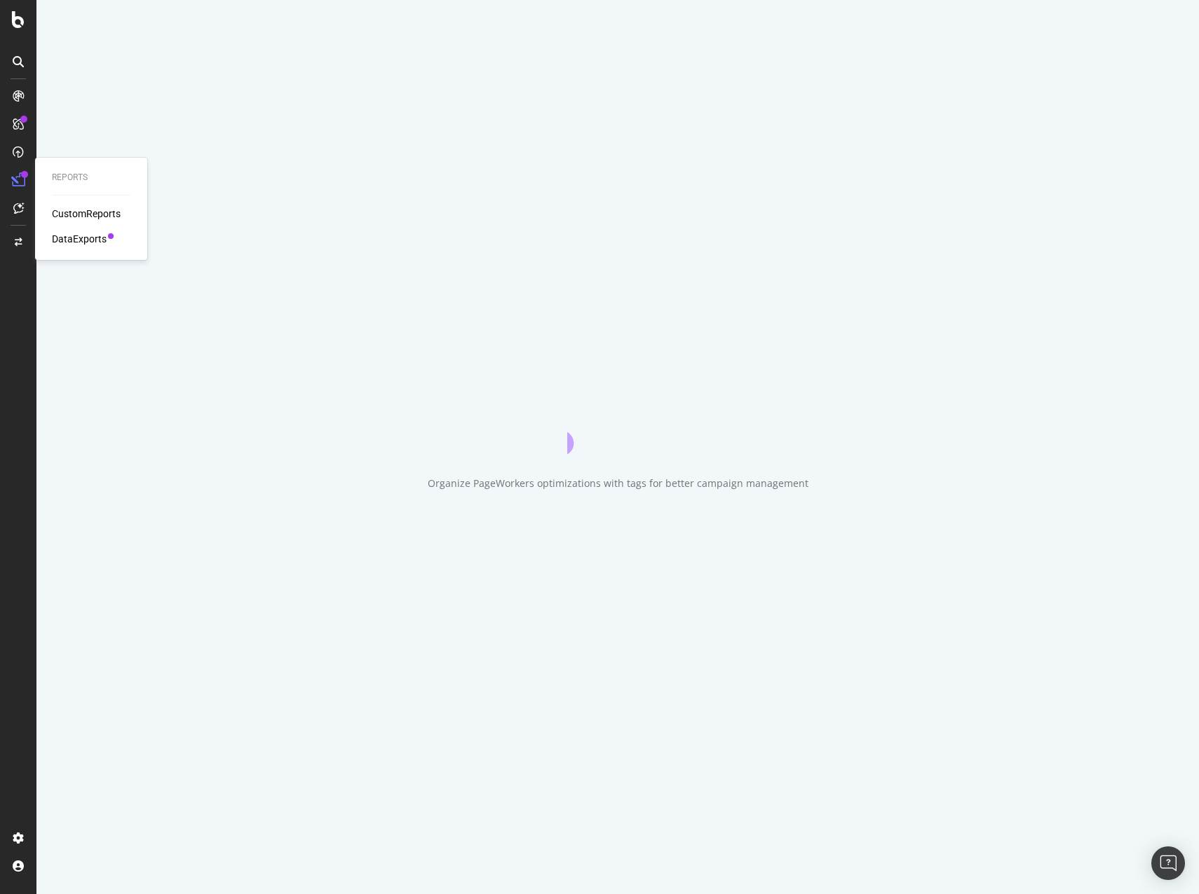
click at [71, 238] on div "DataExports" at bounding box center [79, 239] width 55 height 14
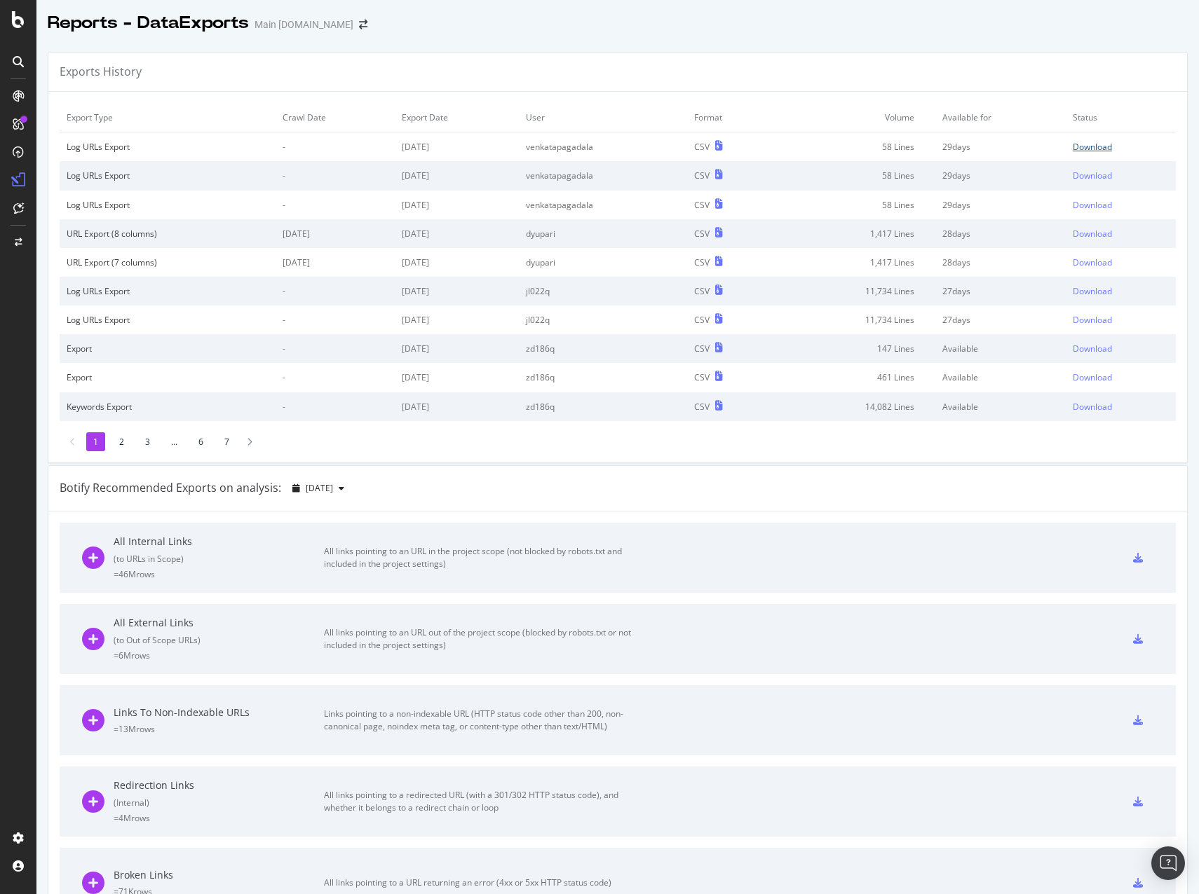
click at [1083, 146] on div "Download" at bounding box center [1091, 147] width 39 height 12
